Goal: Navigation & Orientation: Go to known website

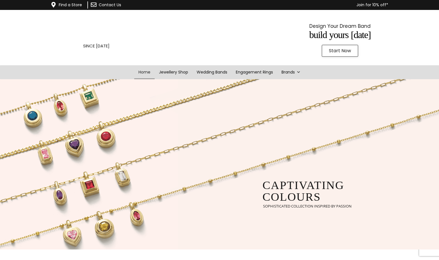
click at [98, 41] on img at bounding box center [96, 32] width 85 height 18
click at [118, 41] on img at bounding box center [96, 32] width 85 height 18
